Goal: Task Accomplishment & Management: Use online tool/utility

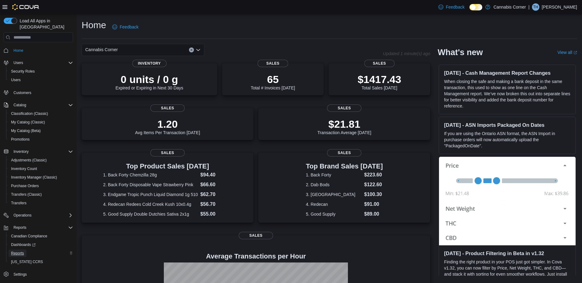
click at [13, 251] on span "Reports" at bounding box center [17, 253] width 13 height 5
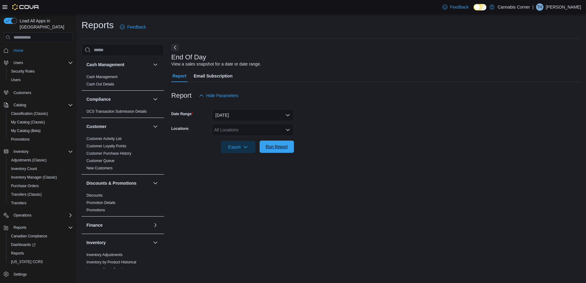
click at [273, 145] on span "Run Report" at bounding box center [277, 147] width 22 height 6
